Goal: Understand process/instructions: Learn how to perform a task or action

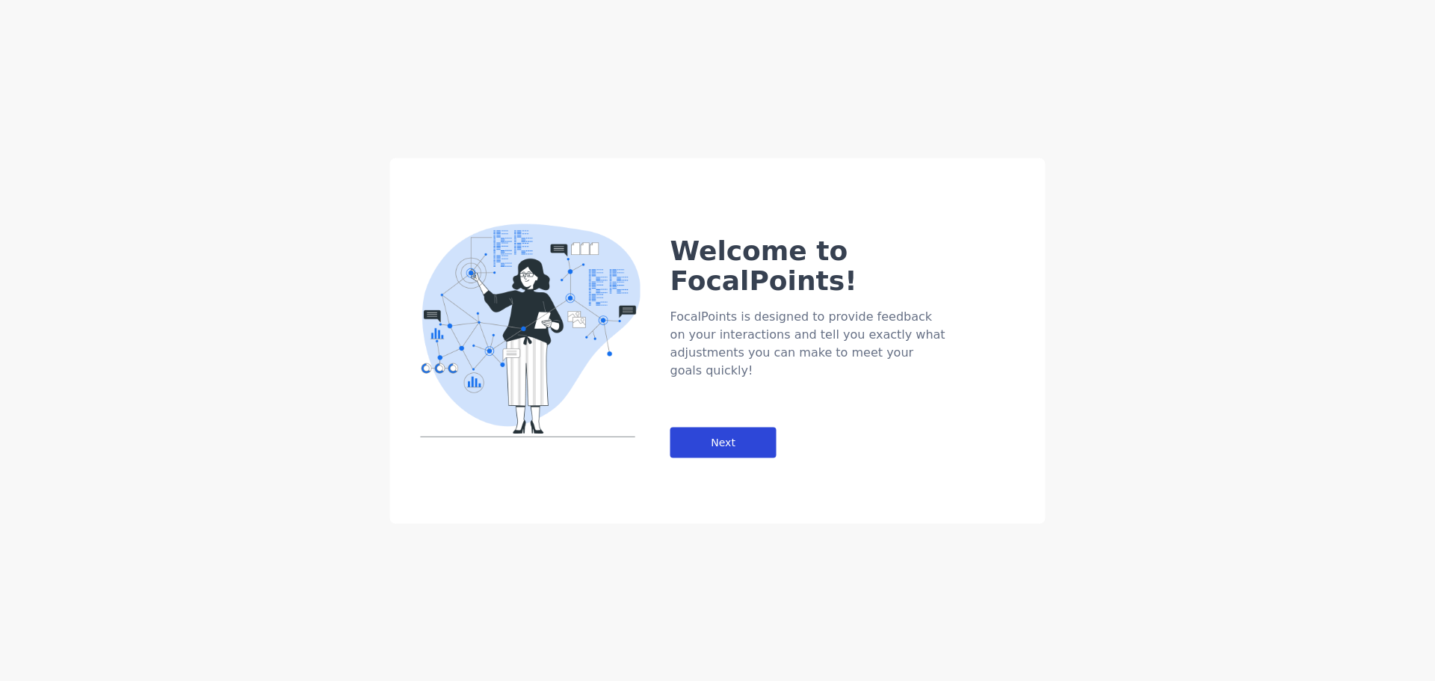
click at [744, 427] on div "Next" at bounding box center [723, 442] width 106 height 31
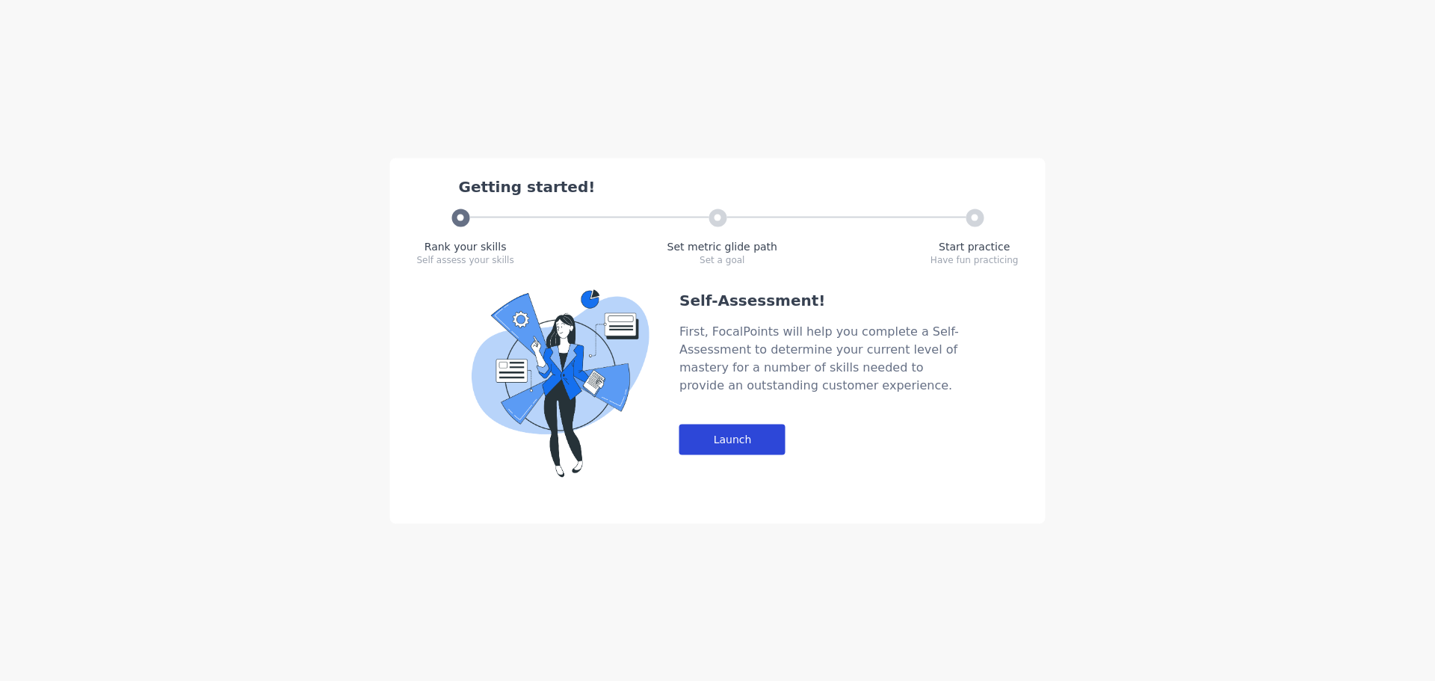
click at [757, 436] on div "Launch" at bounding box center [732, 439] width 106 height 31
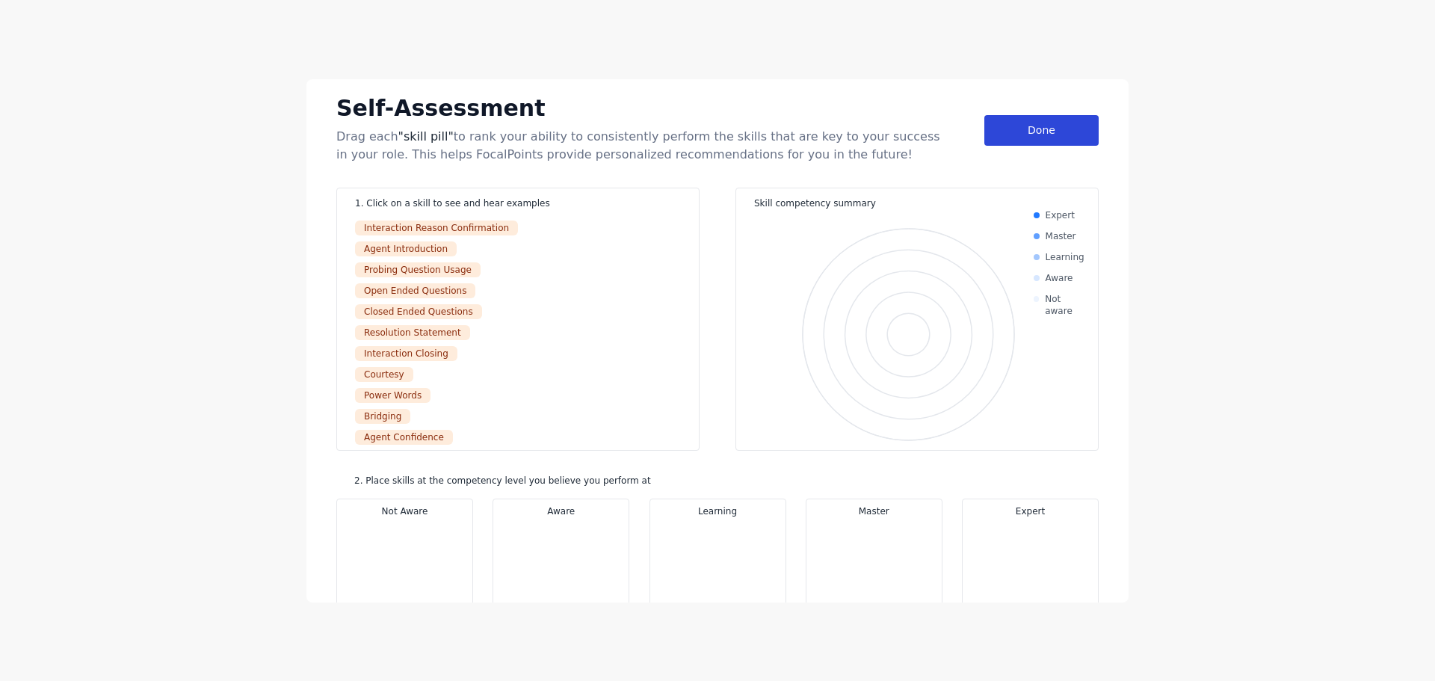
click at [1031, 129] on div "Done" at bounding box center [1041, 130] width 114 height 31
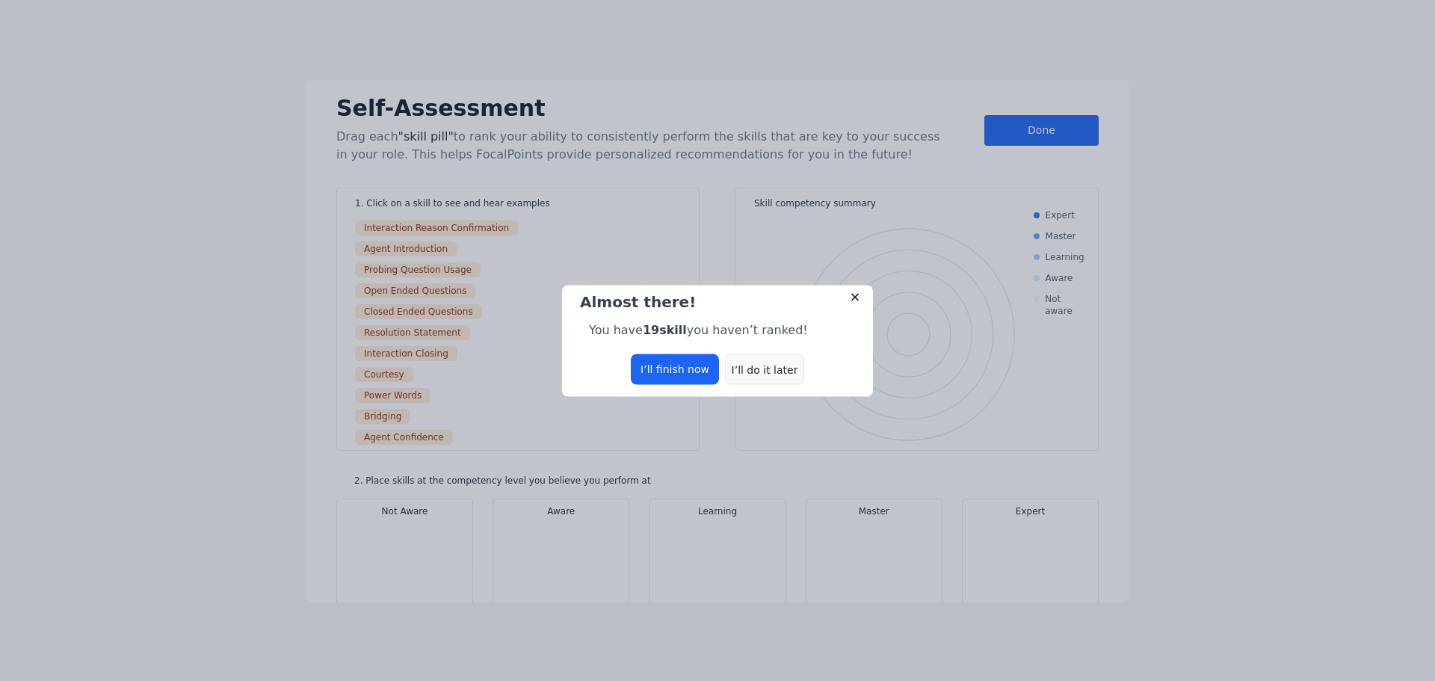
click at [757, 368] on div "I’ll do it later" at bounding box center [764, 369] width 79 height 31
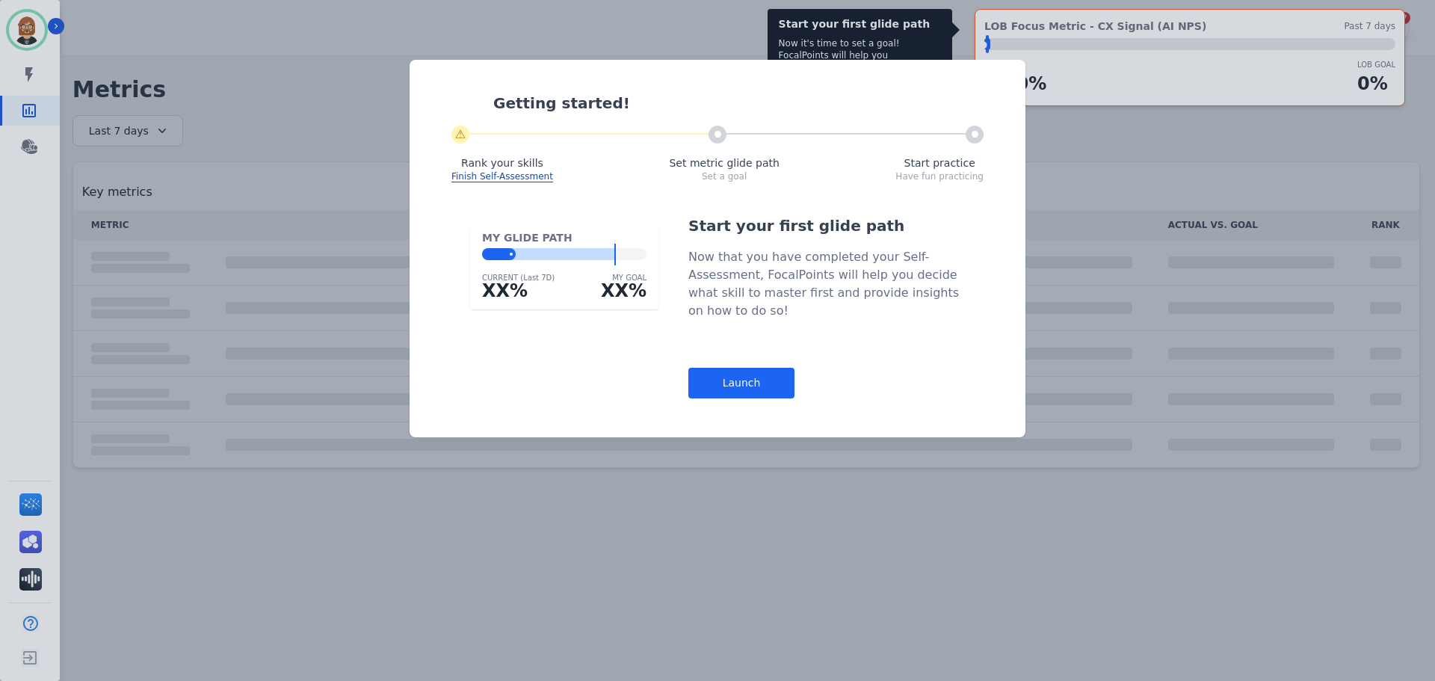
click at [1136, 146] on div "Getting started! ⚠ Rank your skills Finish Self-Assessment Set metric glide pat…" at bounding box center [717, 340] width 1435 height 681
